Goal: Transaction & Acquisition: Purchase product/service

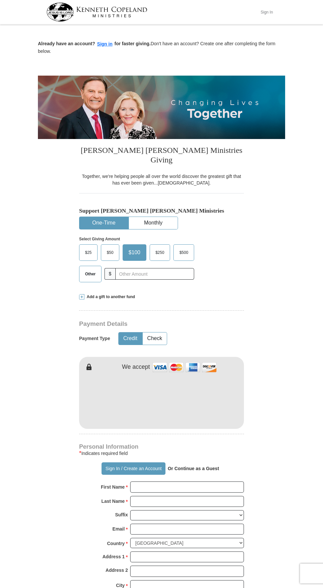
click at [272, 11] on button "Sign In" at bounding box center [267, 12] width 20 height 10
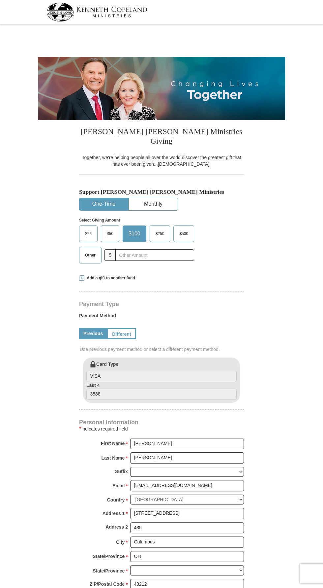
select select "OH"
click at [82, 250] on span "Other" at bounding box center [90, 255] width 17 height 10
click at [0, 0] on input "Other" at bounding box center [0, 0] width 0 height 0
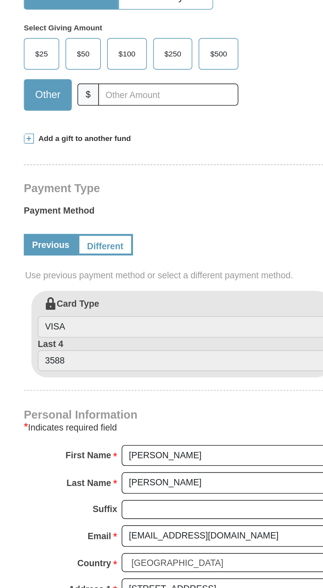
click at [115, 275] on span "Add a gift to another fund" at bounding box center [109, 278] width 51 height 6
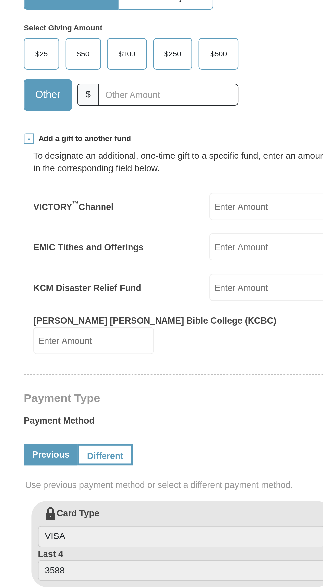
click at [189, 327] on input "EMIC Tithes and Offerings" at bounding box center [207, 334] width 63 height 14
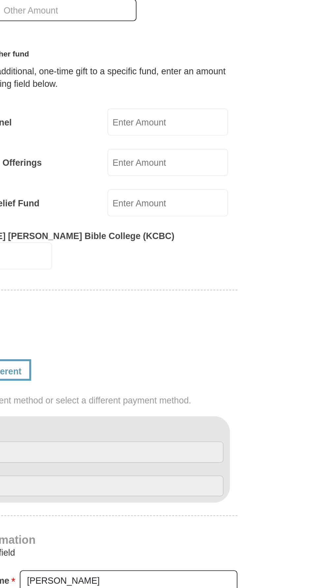
type input "45.00"
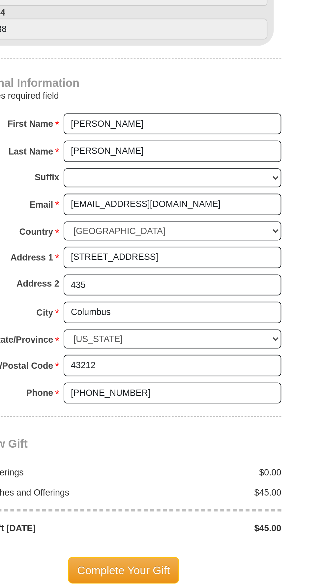
scroll to position [209, 0]
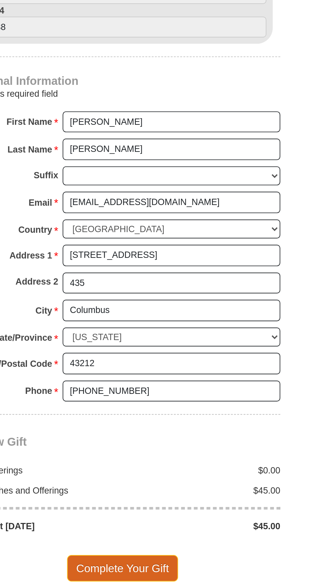
click at [179, 571] on span "Complete Your Gift" at bounding box center [162, 578] width 58 height 14
